Goal: Information Seeking & Learning: Understand process/instructions

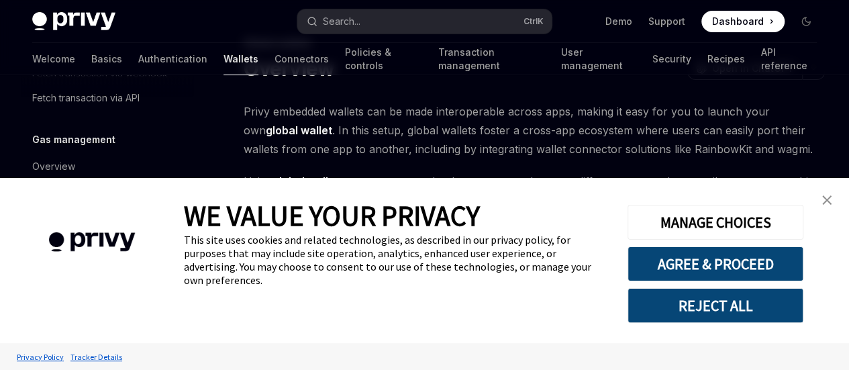
click at [831, 203] on link "close banner" at bounding box center [826, 200] width 27 height 27
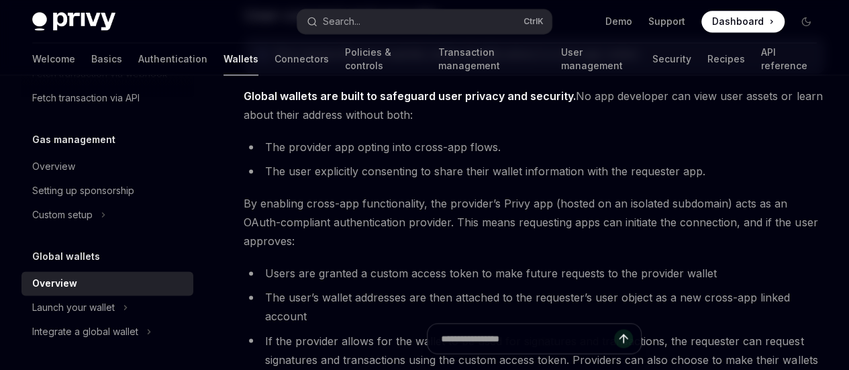
scroll to position [939, 0]
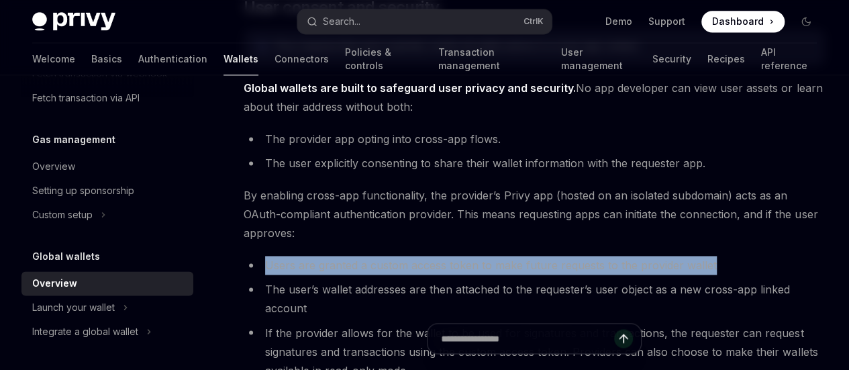
drag, startPoint x: 266, startPoint y: 274, endPoint x: 417, endPoint y: 291, distance: 152.6
click at [420, 274] on li "Users are granted a custom access token to make future requests to the provider…" at bounding box center [534, 265] width 581 height 19
click at [579, 274] on li "Users are granted a custom access token to make future requests to the provider…" at bounding box center [534, 265] width 581 height 19
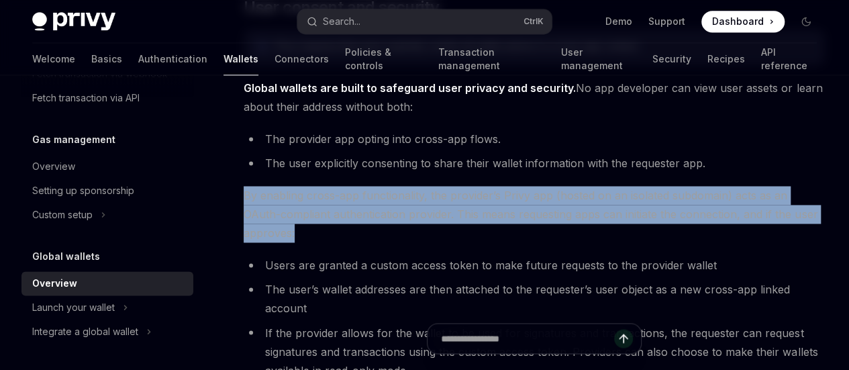
drag, startPoint x: 244, startPoint y: 186, endPoint x: 438, endPoint y: 238, distance: 200.8
click at [438, 238] on span "By enabling cross-app functionality, the provider’s Privy app (hosted on an iso…" at bounding box center [534, 214] width 581 height 56
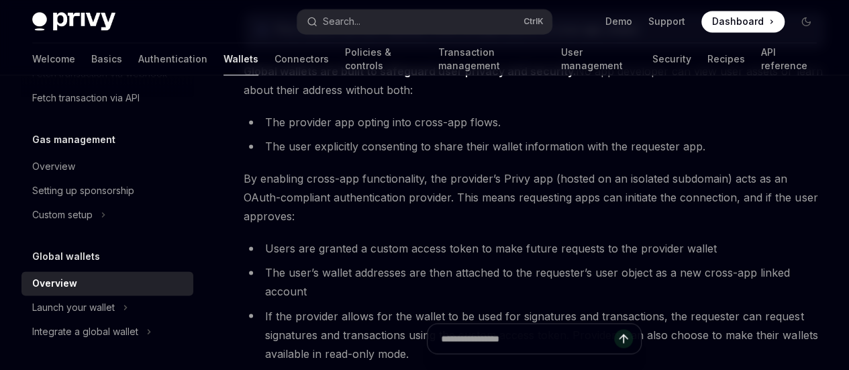
scroll to position [1006, 0]
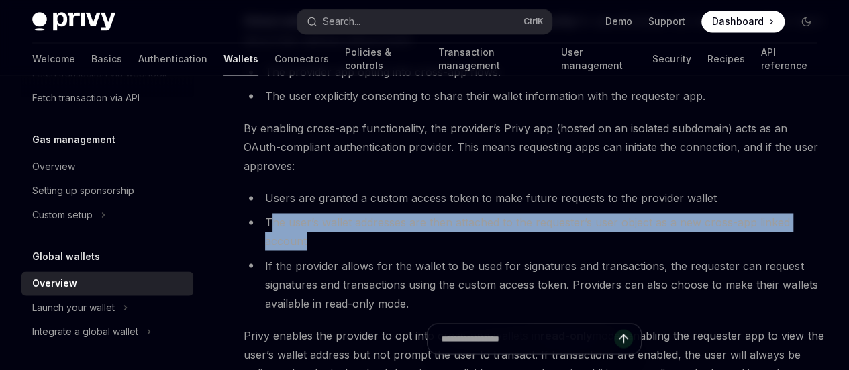
drag, startPoint x: 270, startPoint y: 250, endPoint x: 564, endPoint y: 268, distance: 295.1
click at [564, 250] on li "The user’s wallet addresses are then attached to the requester’s user object as…" at bounding box center [534, 232] width 581 height 38
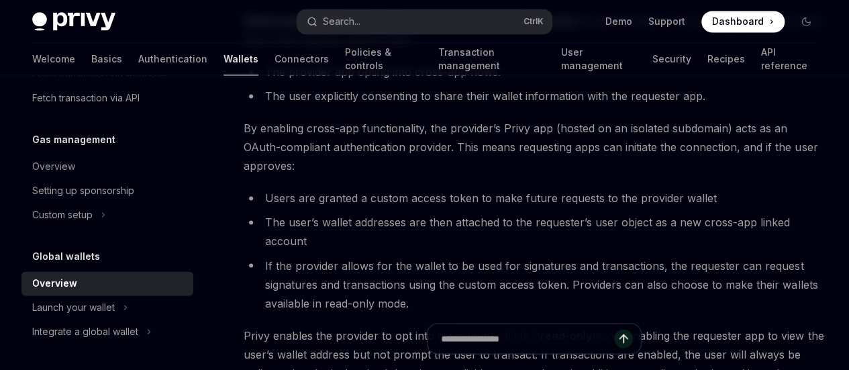
click at [0, 0] on div "On this page Providers and requesters User consent and security" at bounding box center [0, 0] width 0 height 0
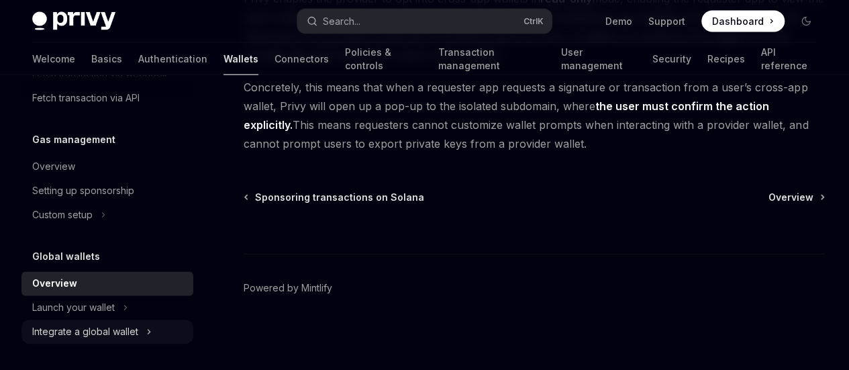
scroll to position [1485, 0]
click at [148, 331] on icon at bounding box center [148, 331] width 5 height 16
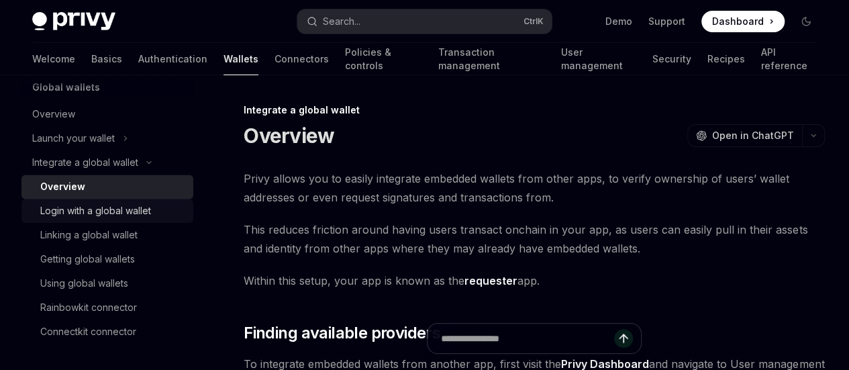
drag, startPoint x: 74, startPoint y: 208, endPoint x: 97, endPoint y: 212, distance: 23.8
click at [74, 208] on div "Login with a global wallet" at bounding box center [95, 211] width 111 height 16
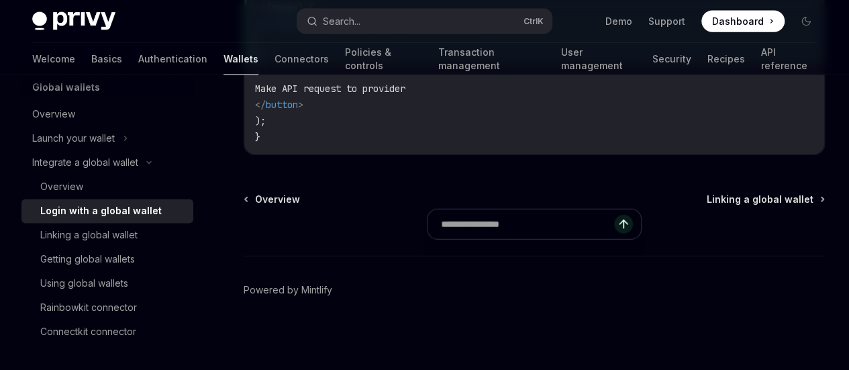
scroll to position [1543, 0]
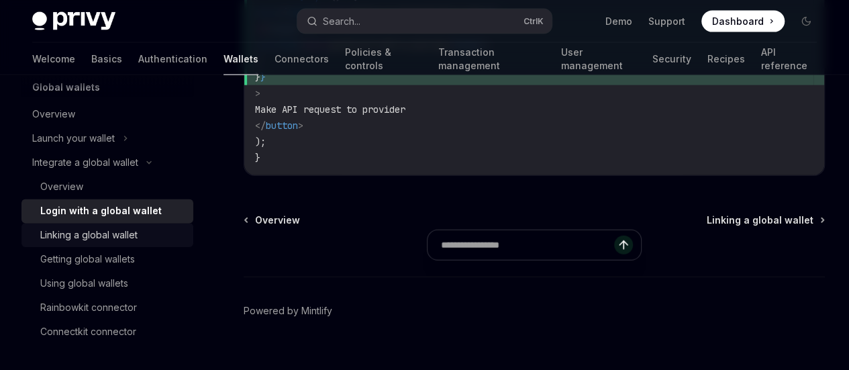
click at [87, 233] on div "Linking a global wallet" at bounding box center [88, 235] width 97 height 16
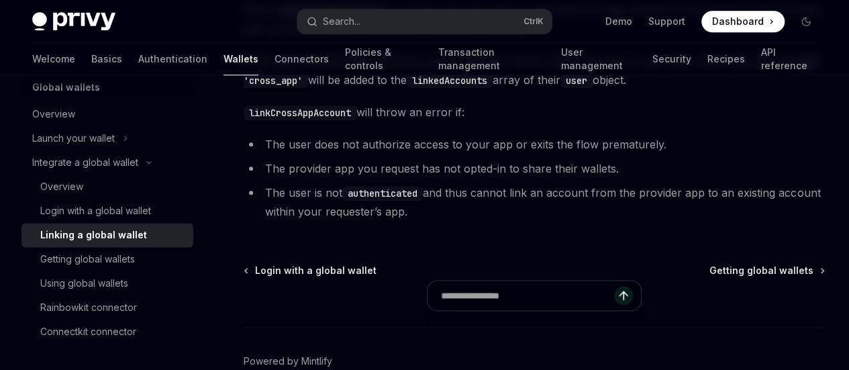
scroll to position [805, 0]
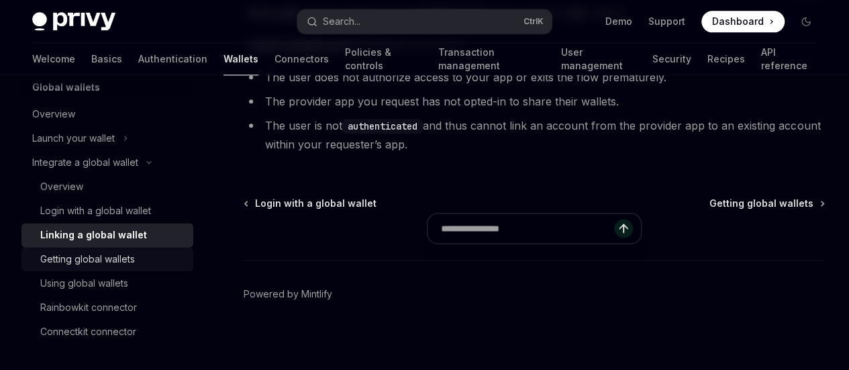
click at [121, 260] on div "Getting global wallets" at bounding box center [87, 259] width 95 height 16
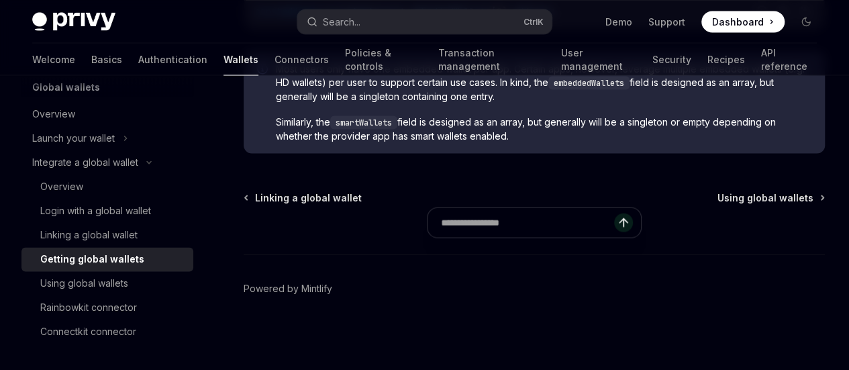
scroll to position [1342, 0]
click at [89, 288] on div "Using global wallets" at bounding box center [84, 283] width 88 height 16
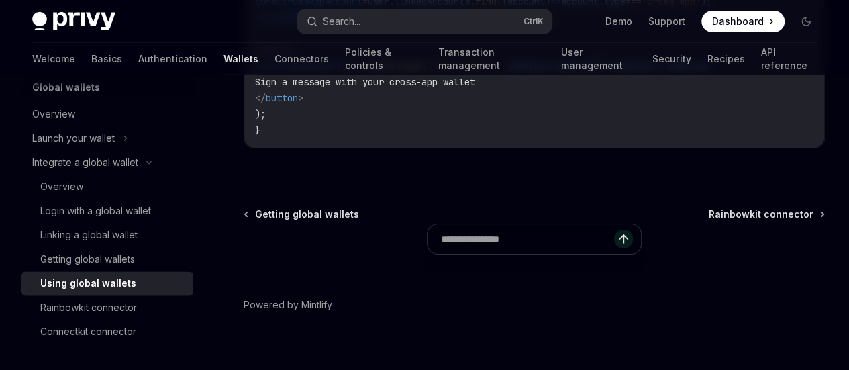
scroll to position [2482, 0]
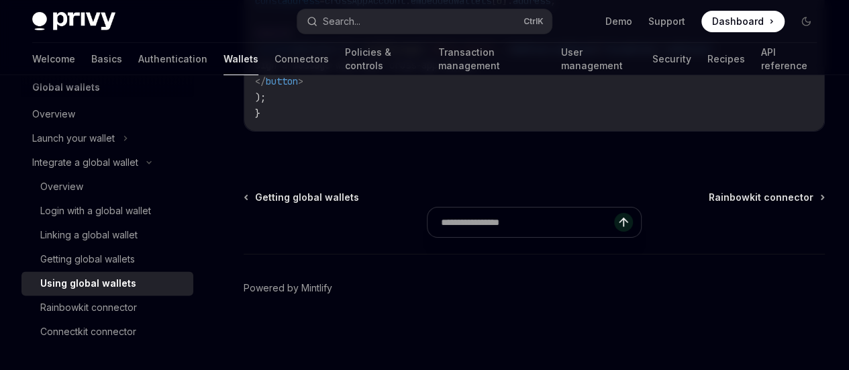
drag, startPoint x: 264, startPoint y: 351, endPoint x: 307, endPoint y: 350, distance: 43.0
click at [307, 254] on div at bounding box center [534, 229] width 581 height 50
click at [278, 254] on div at bounding box center [534, 229] width 581 height 50
drag, startPoint x: 272, startPoint y: 348, endPoint x: 303, endPoint y: 350, distance: 31.6
click at [303, 254] on div at bounding box center [534, 229] width 581 height 50
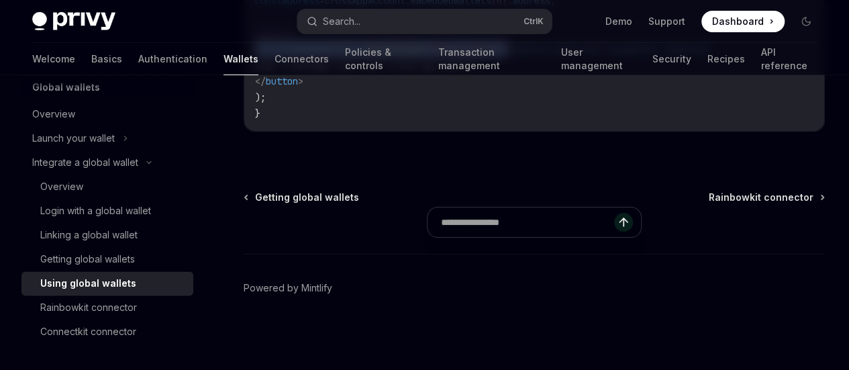
scroll to position [0, 0]
drag, startPoint x: 558, startPoint y: 266, endPoint x: 356, endPoint y: 252, distance: 203.2
click at [356, 121] on code "import { usePrivy , useCrossAppAccounts } from '@privy-io/react-auth' ; functio…" at bounding box center [534, 8] width 558 height 225
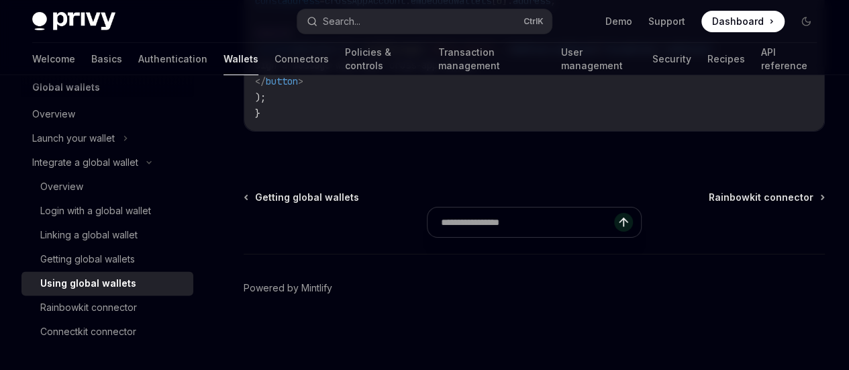
click at [488, 121] on code "import { usePrivy , useCrossAppAccounts } from '@privy-io/react-auth' ; functio…" at bounding box center [534, 8] width 558 height 225
drag, startPoint x: 124, startPoint y: 307, endPoint x: 168, endPoint y: 307, distance: 43.6
click at [123, 307] on div "Rainbowkit connector" at bounding box center [88, 307] width 97 height 16
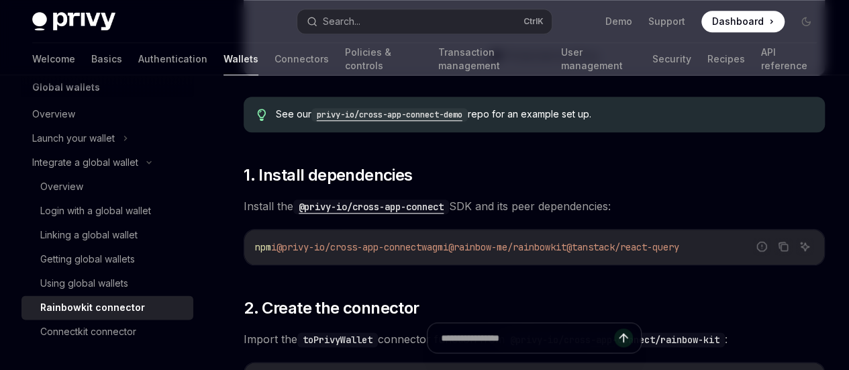
scroll to position [738, 0]
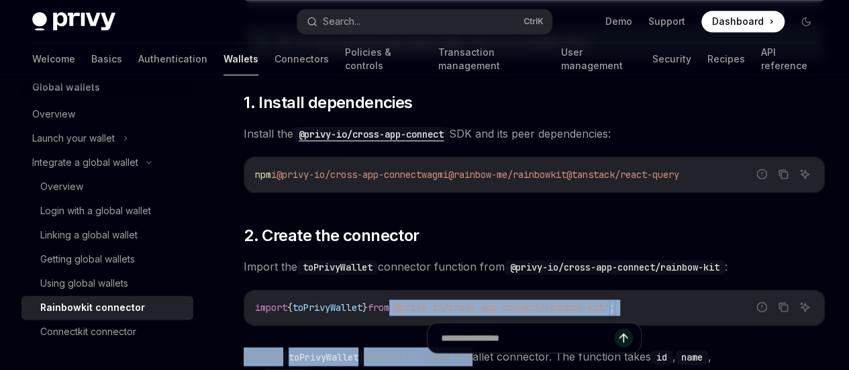
drag, startPoint x: 407, startPoint y: 244, endPoint x: 470, endPoint y: 244, distance: 63.1
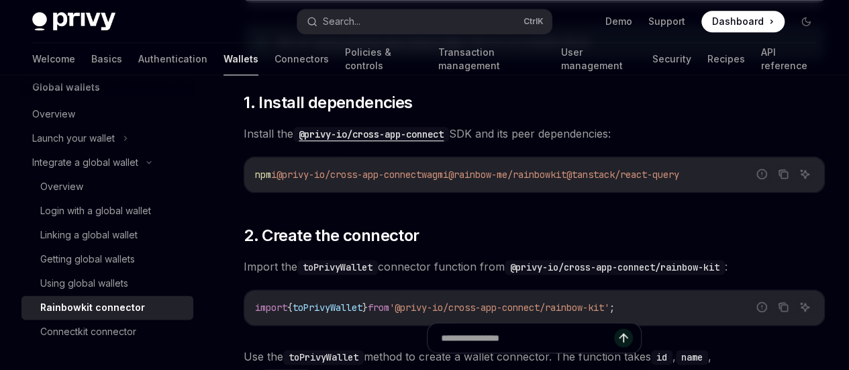
drag, startPoint x: 602, startPoint y: 260, endPoint x: 552, endPoint y: 254, distance: 50.0
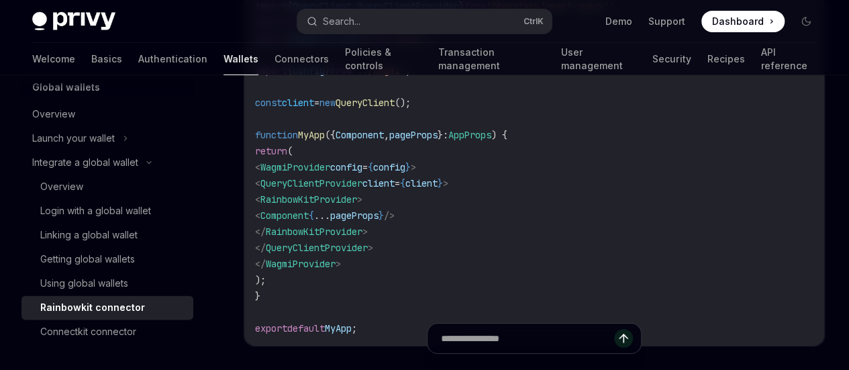
scroll to position [2281, 0]
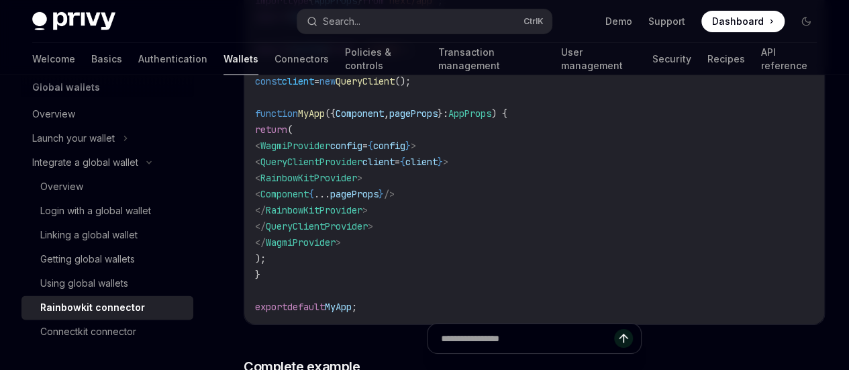
drag, startPoint x: 109, startPoint y: 337, endPoint x: 203, endPoint y: 358, distance: 96.7
click at [109, 337] on div "Connectkit connector" at bounding box center [88, 331] width 96 height 16
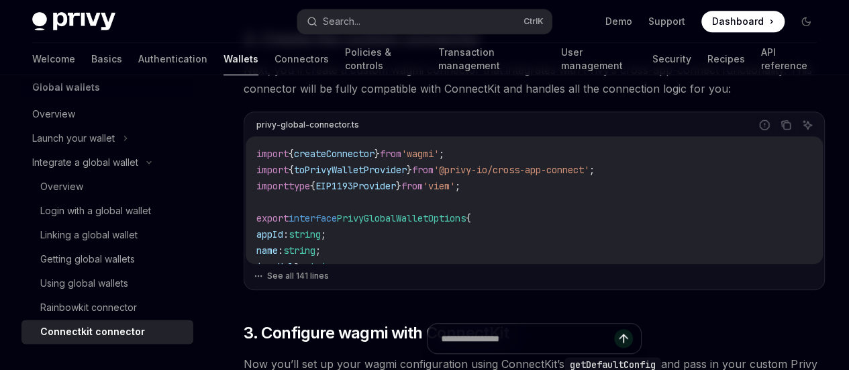
scroll to position [537, 0]
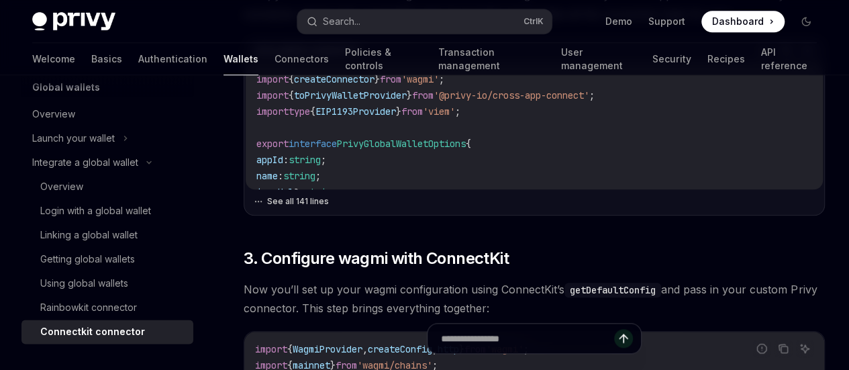
click at [286, 211] on button "See all 141 lines" at bounding box center [534, 201] width 561 height 19
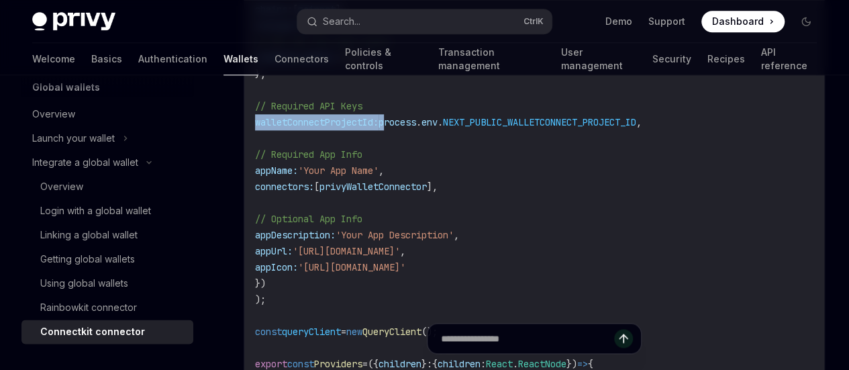
scroll to position [0, 0]
drag, startPoint x: 414, startPoint y: 252, endPoint x: 216, endPoint y: 250, distance: 197.9
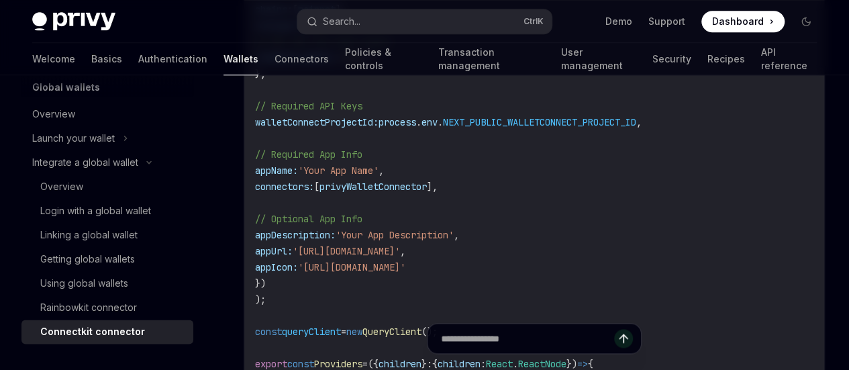
click at [515, 279] on code "import { WagmiProvider , createConfig , http } from 'wagmi' ; import { mainnet …" at bounding box center [534, 130] width 558 height 741
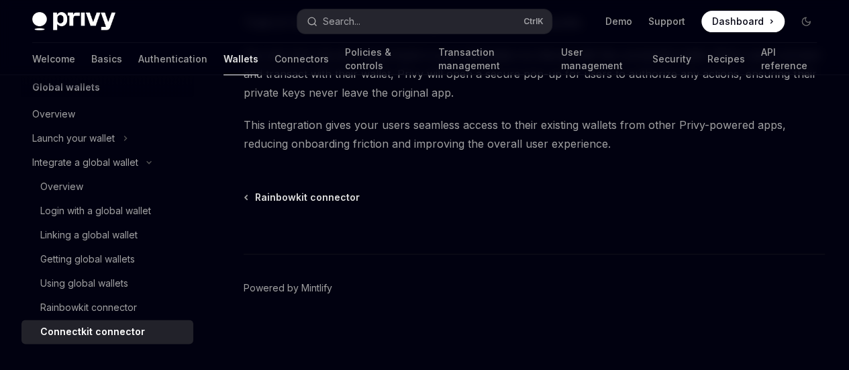
scroll to position [5432, 0]
click at [274, 60] on link "Connectors" at bounding box center [301, 59] width 54 height 32
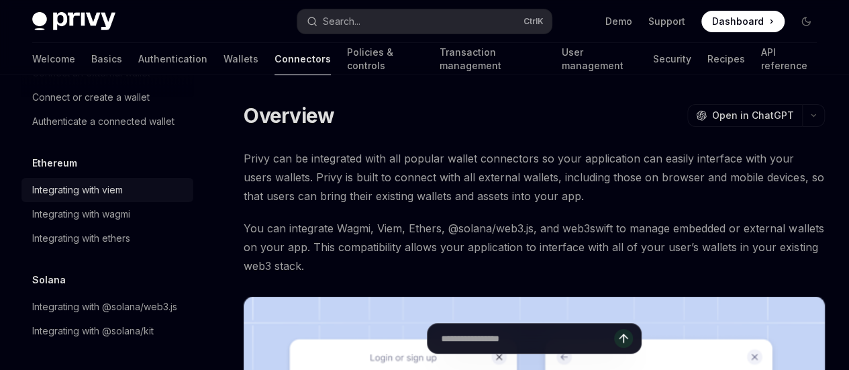
scroll to position [212, 0]
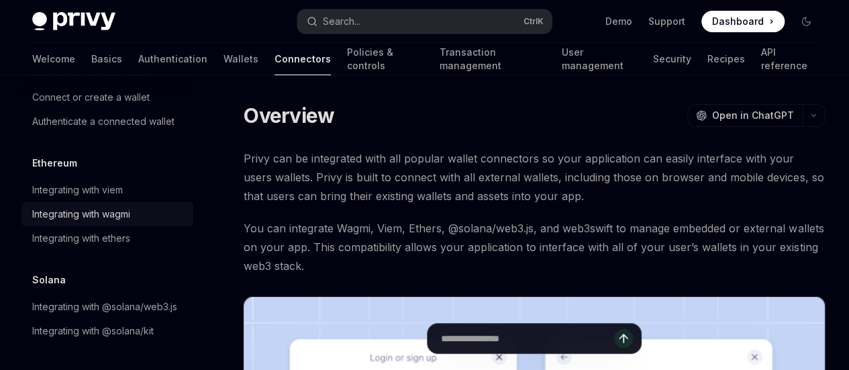
click at [91, 206] on div "Integrating with wagmi" at bounding box center [81, 214] width 98 height 16
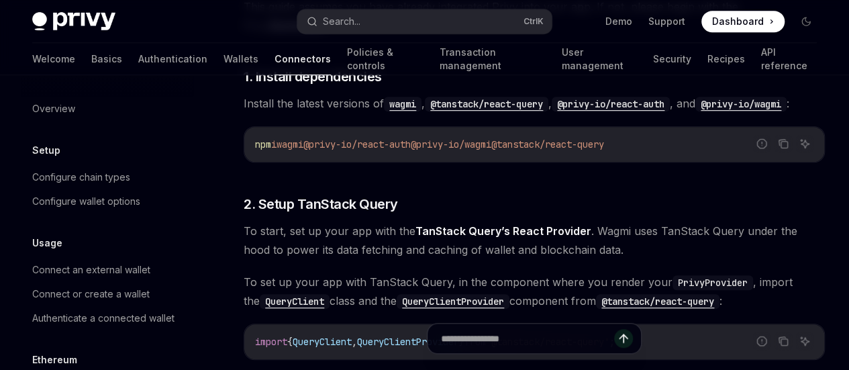
scroll to position [335, 0]
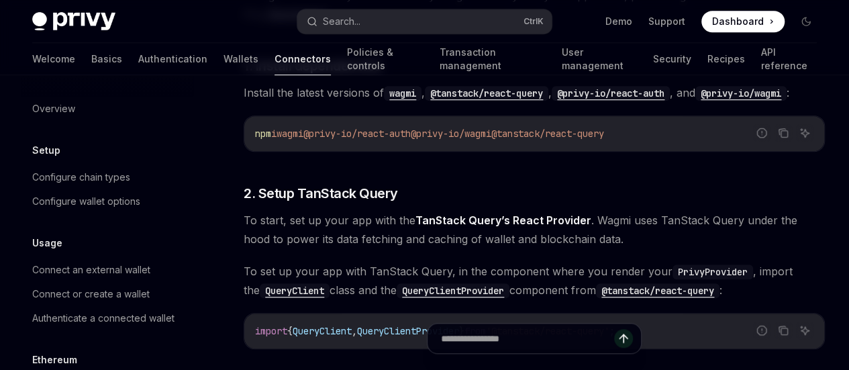
drag, startPoint x: 462, startPoint y: 236, endPoint x: 581, endPoint y: 236, distance: 118.8
click at [581, 152] on div "Report incorrect code Copy Ask AI npm i wagmi @privy-io/react-auth @privy-io/wa…" at bounding box center [534, 133] width 581 height 36
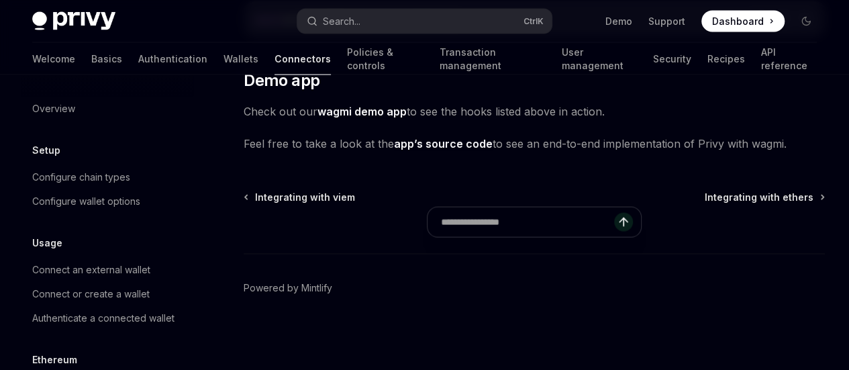
scroll to position [4428, 0]
drag, startPoint x: 169, startPoint y: 62, endPoint x: 208, endPoint y: 89, distance: 47.3
click at [223, 62] on link "Wallets" at bounding box center [240, 59] width 35 height 32
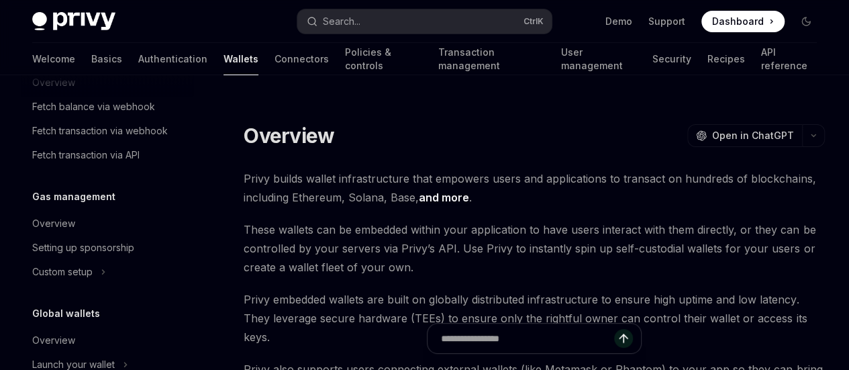
scroll to position [782, 0]
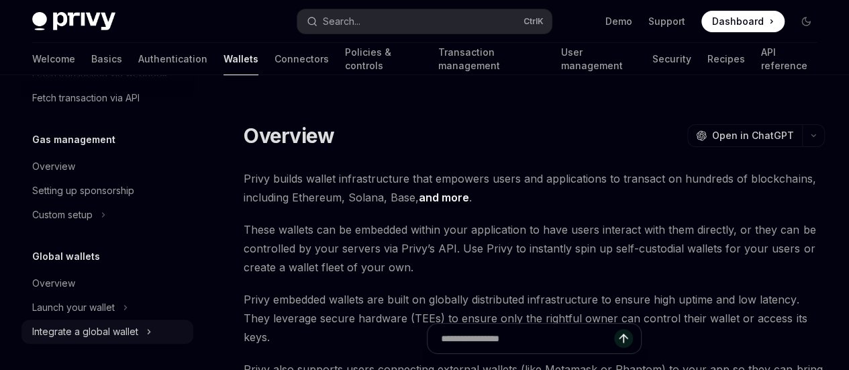
click at [154, 334] on div "Integrate a global wallet" at bounding box center [107, 331] width 172 height 24
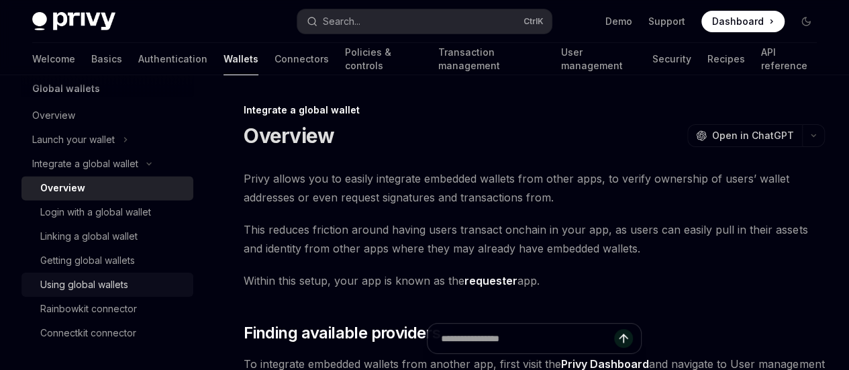
scroll to position [951, 0]
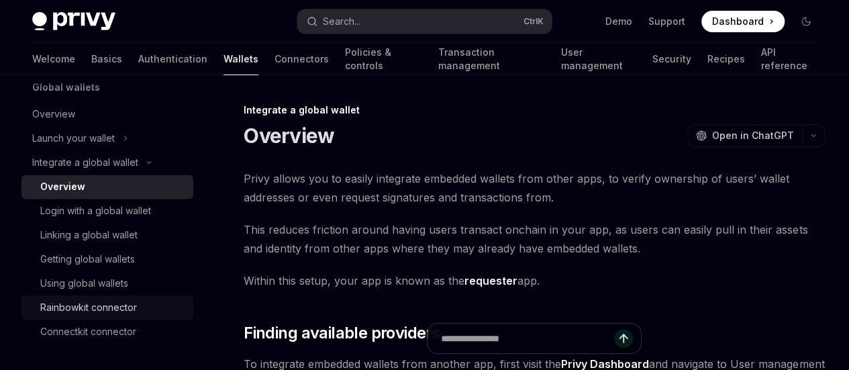
click at [113, 307] on div "Rainbowkit connector" at bounding box center [88, 307] width 97 height 16
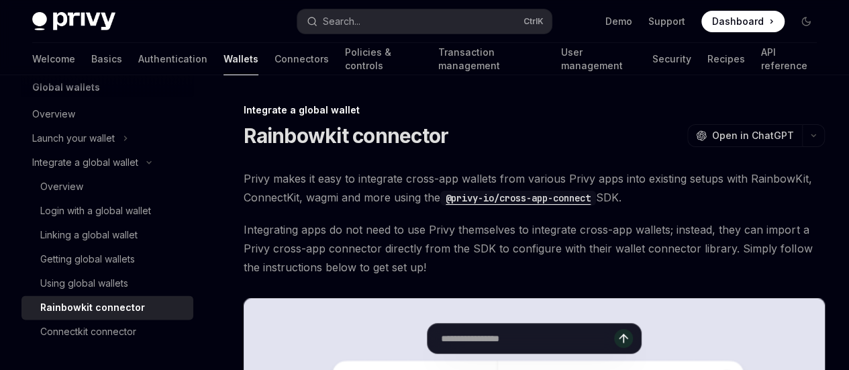
type textarea "*"
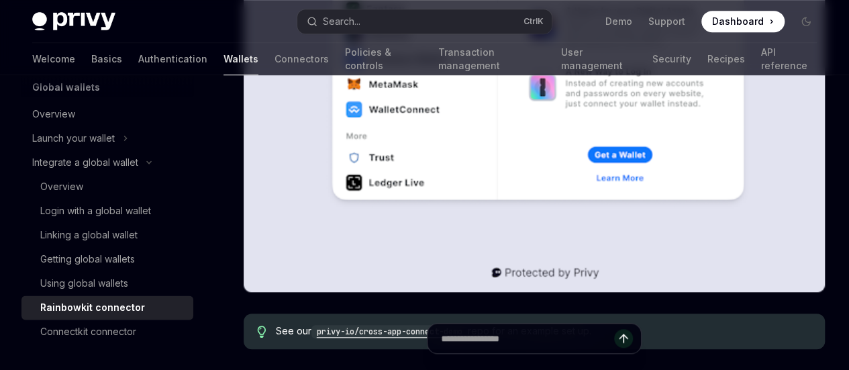
scroll to position [470, 0]
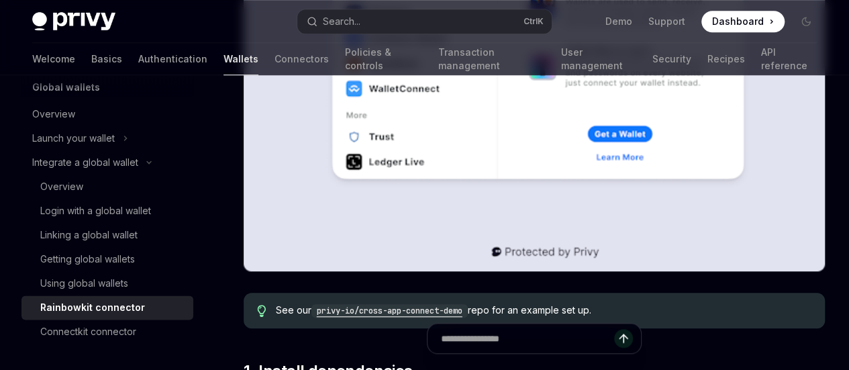
click at [368, 304] on code "privy-io/cross-app-connect-demo" at bounding box center [389, 310] width 156 height 13
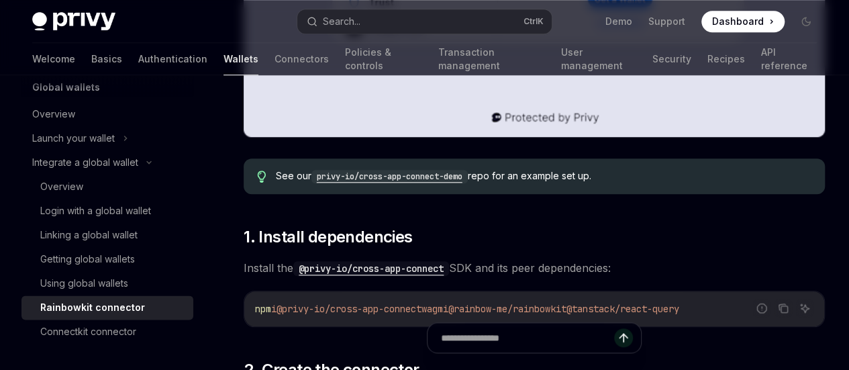
scroll to position [0, 172]
click at [359, 261] on code "@privy-io/cross-app-connect" at bounding box center [371, 268] width 156 height 15
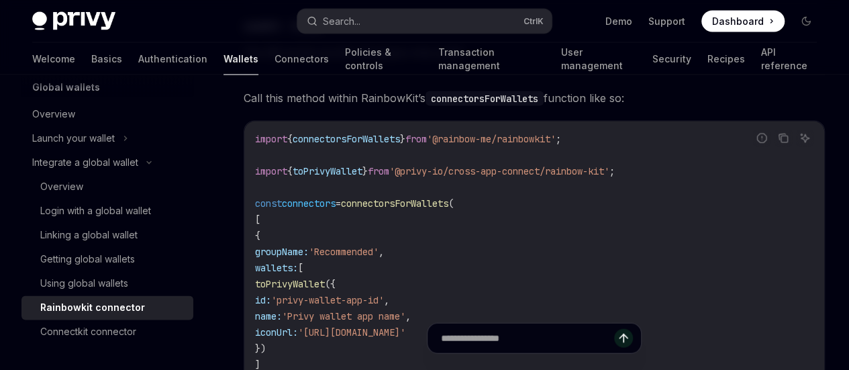
scroll to position [1342, 0]
